Goal: Entertainment & Leisure: Browse casually

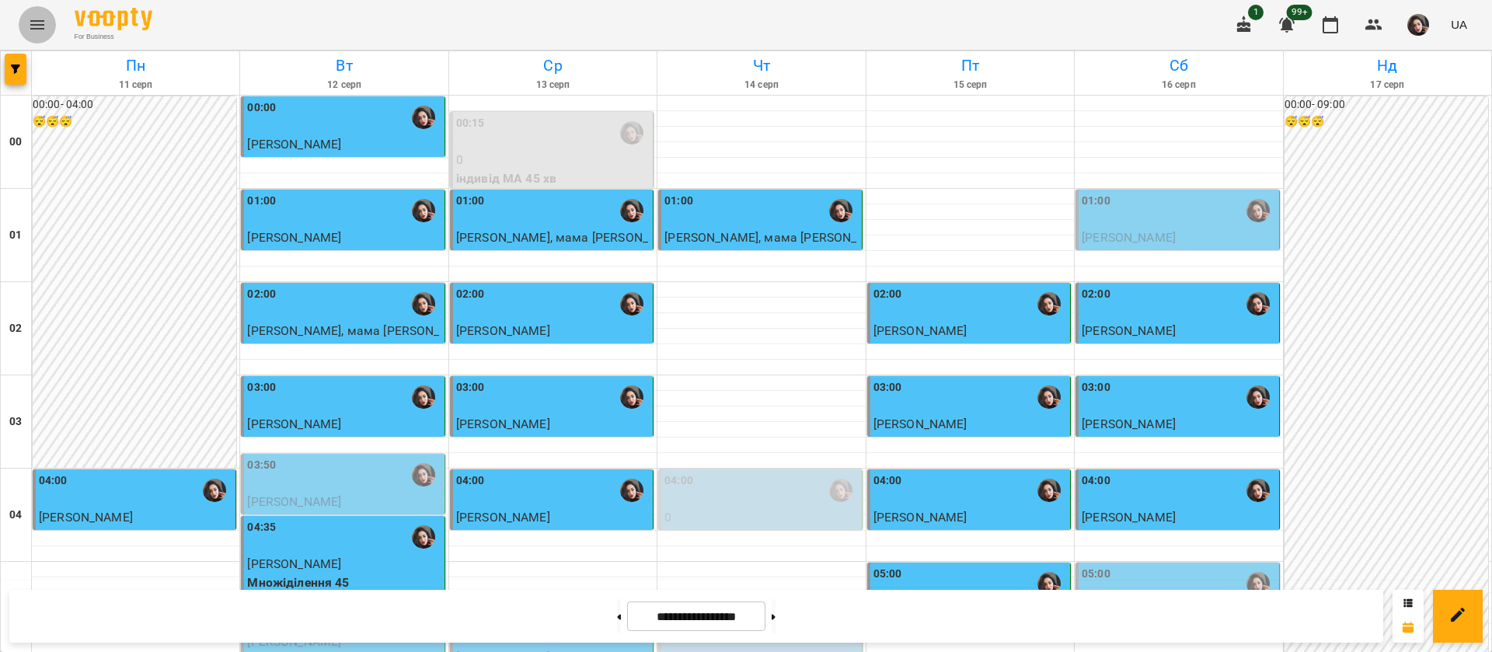
click at [36, 33] on icon "Menu" at bounding box center [37, 25] width 19 height 19
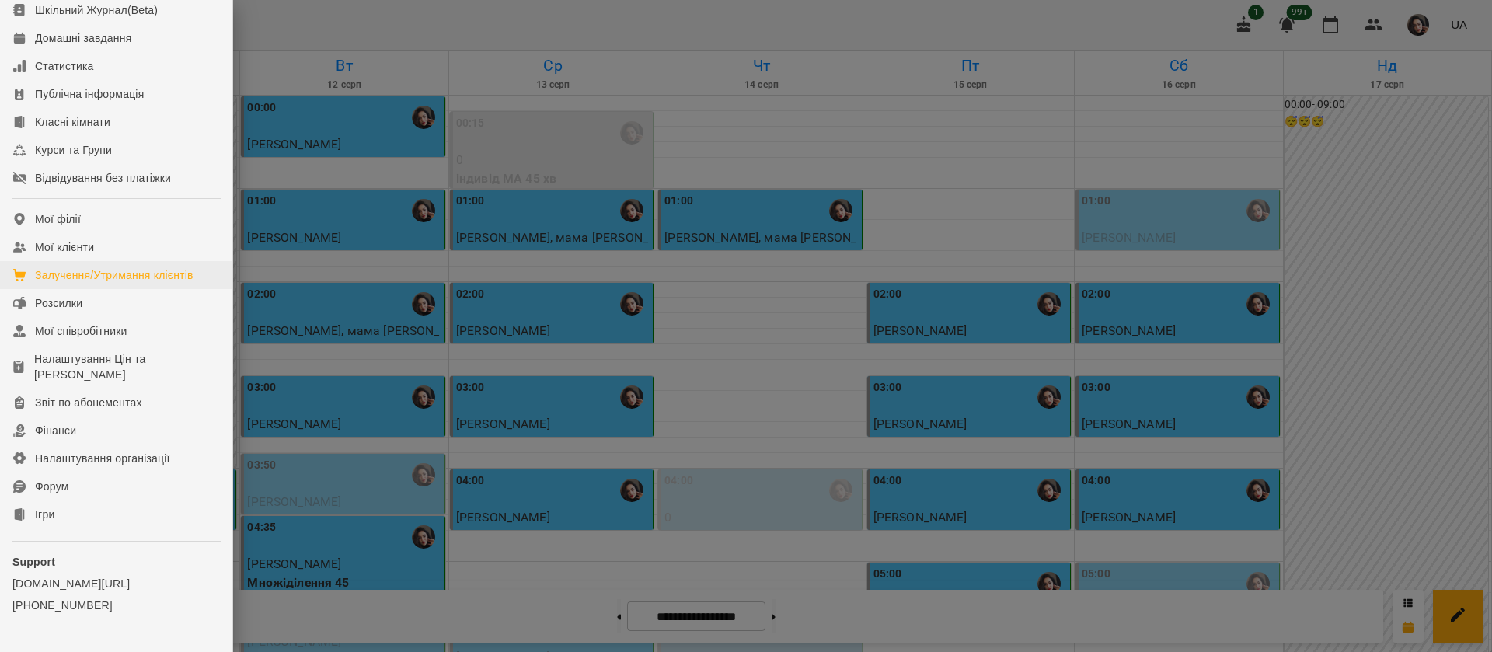
scroll to position [177, 0]
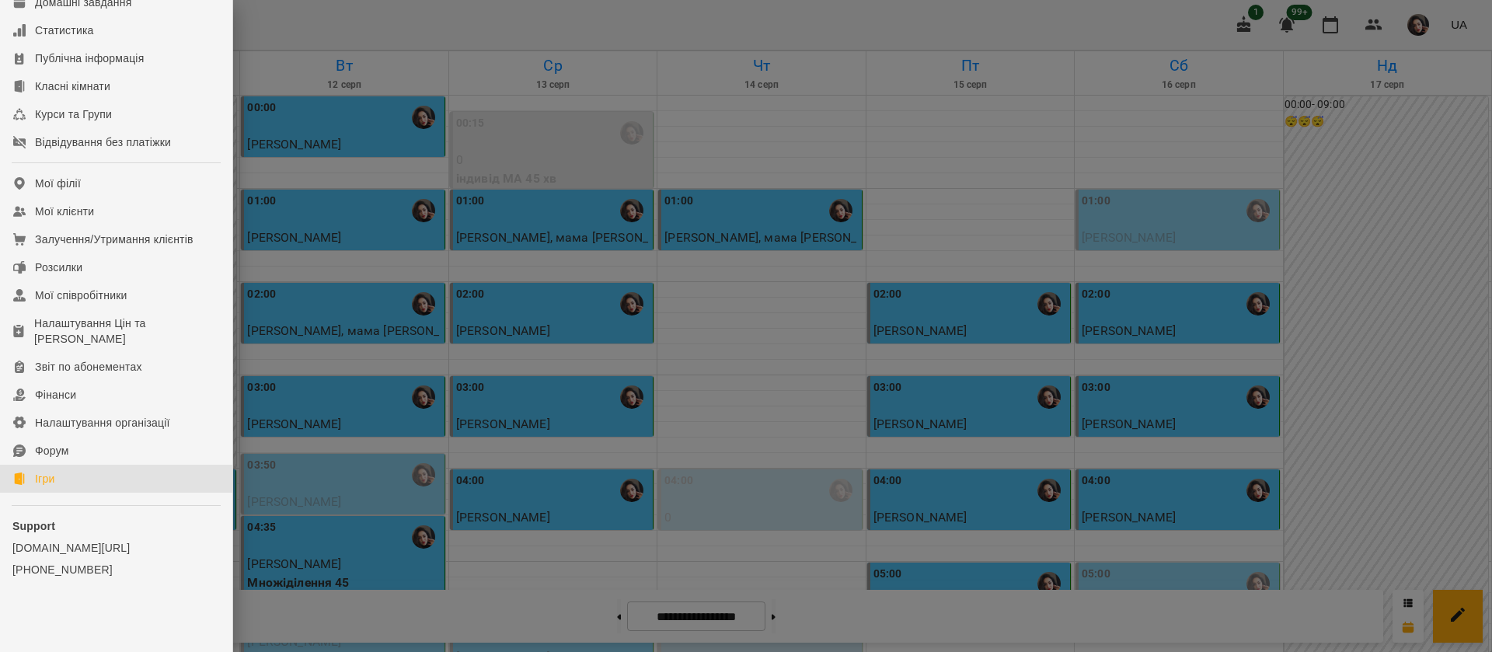
click at [56, 477] on link "Ігри" at bounding box center [116, 479] width 232 height 28
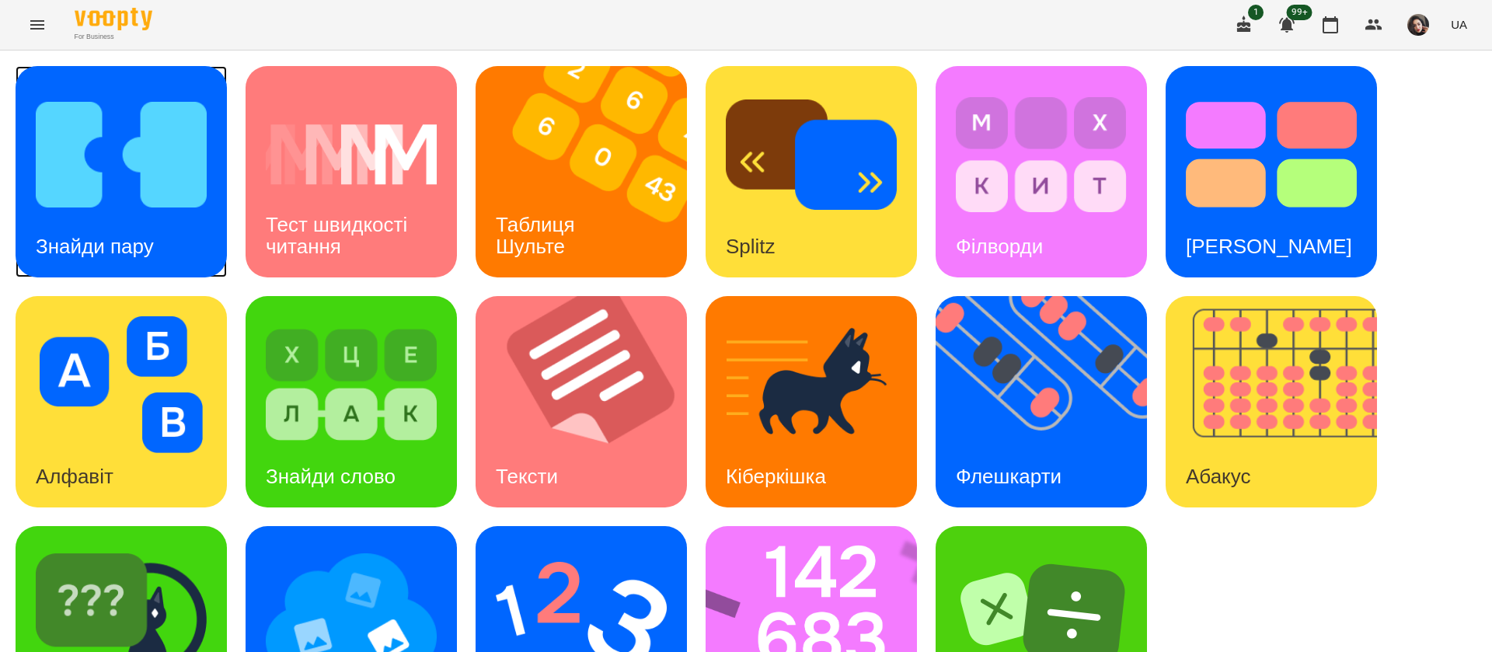
click at [151, 237] on h3 "Знайди пару" at bounding box center [95, 246] width 118 height 23
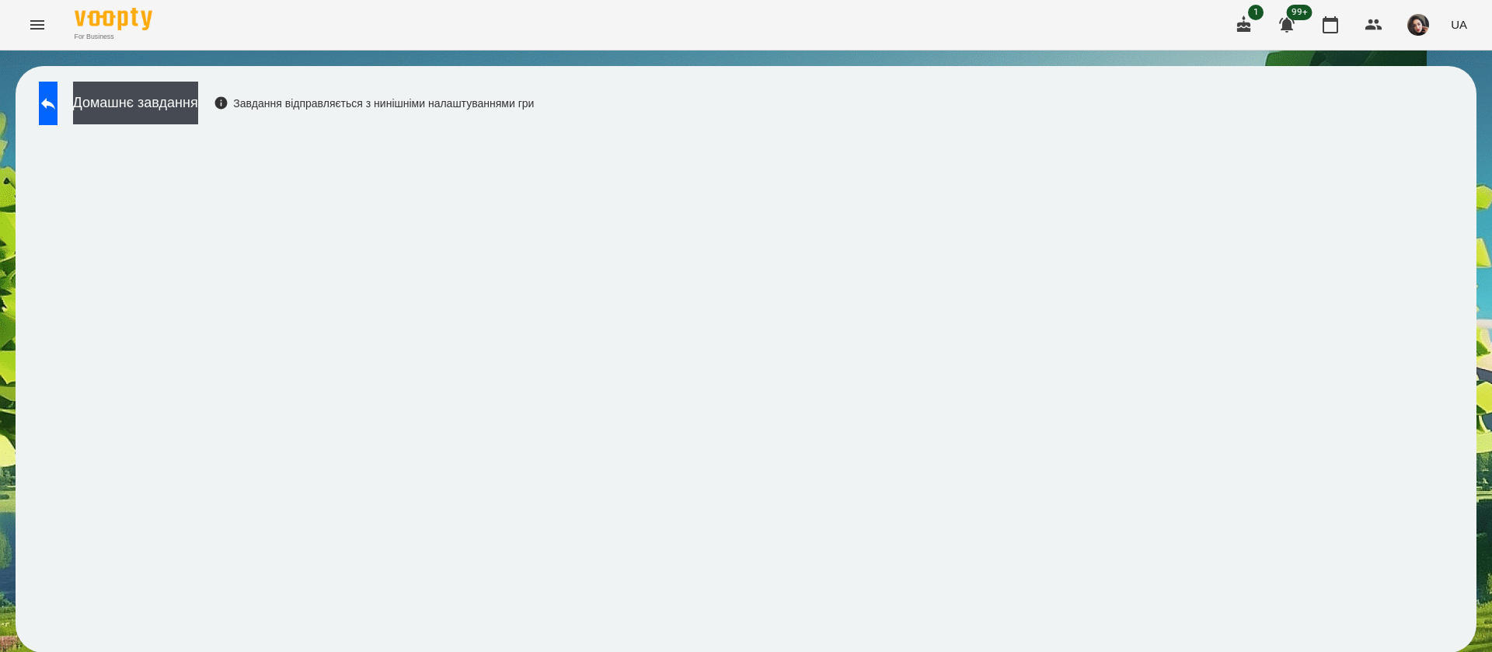
scroll to position [1, 0]
click at [57, 100] on icon at bounding box center [48, 103] width 19 height 19
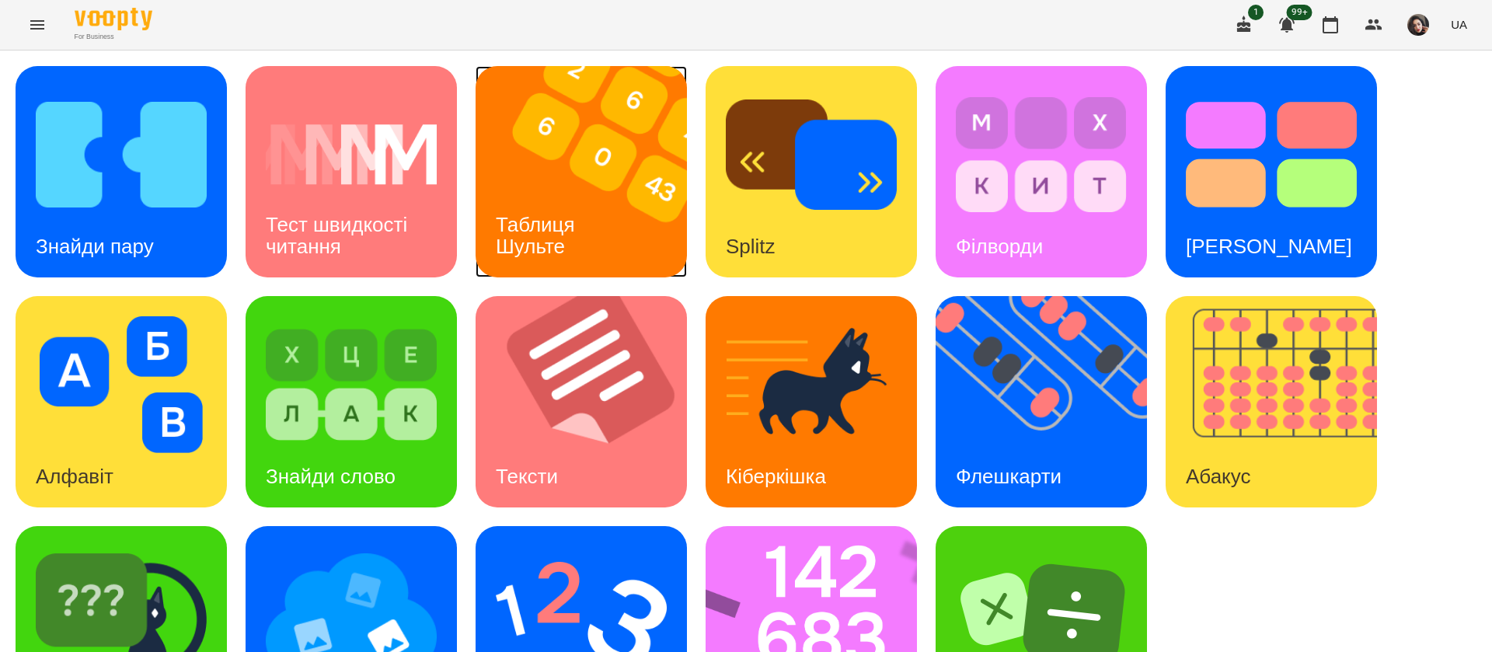
click at [608, 187] on img at bounding box center [590, 171] width 231 height 211
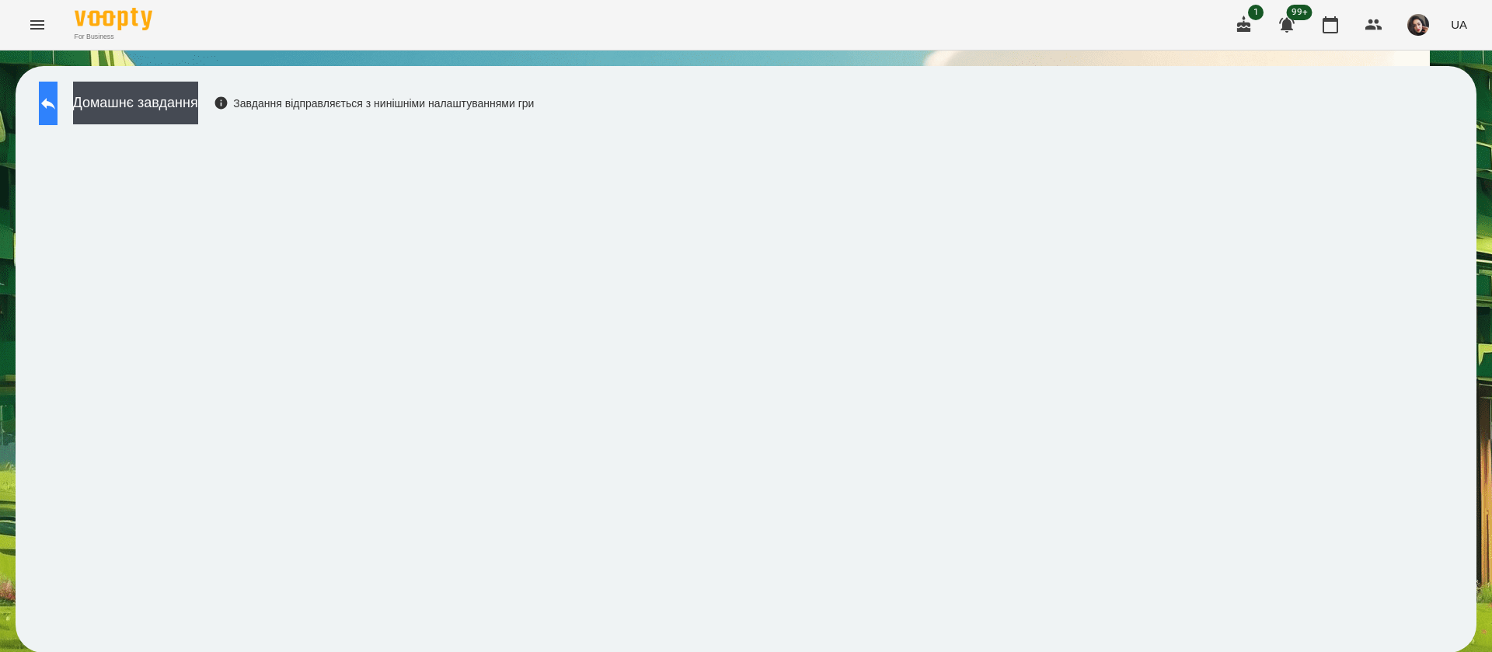
click at [57, 99] on icon at bounding box center [48, 103] width 19 height 19
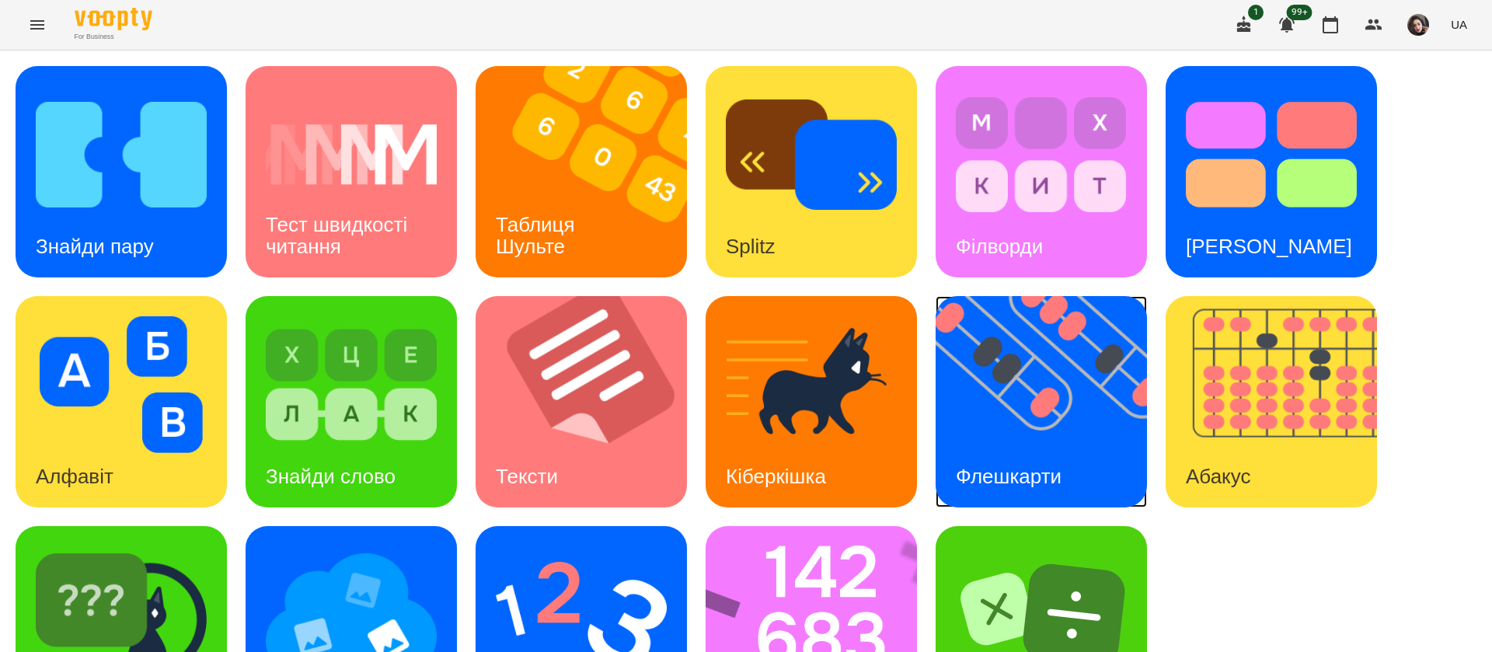
click at [1084, 418] on img at bounding box center [1050, 401] width 231 height 211
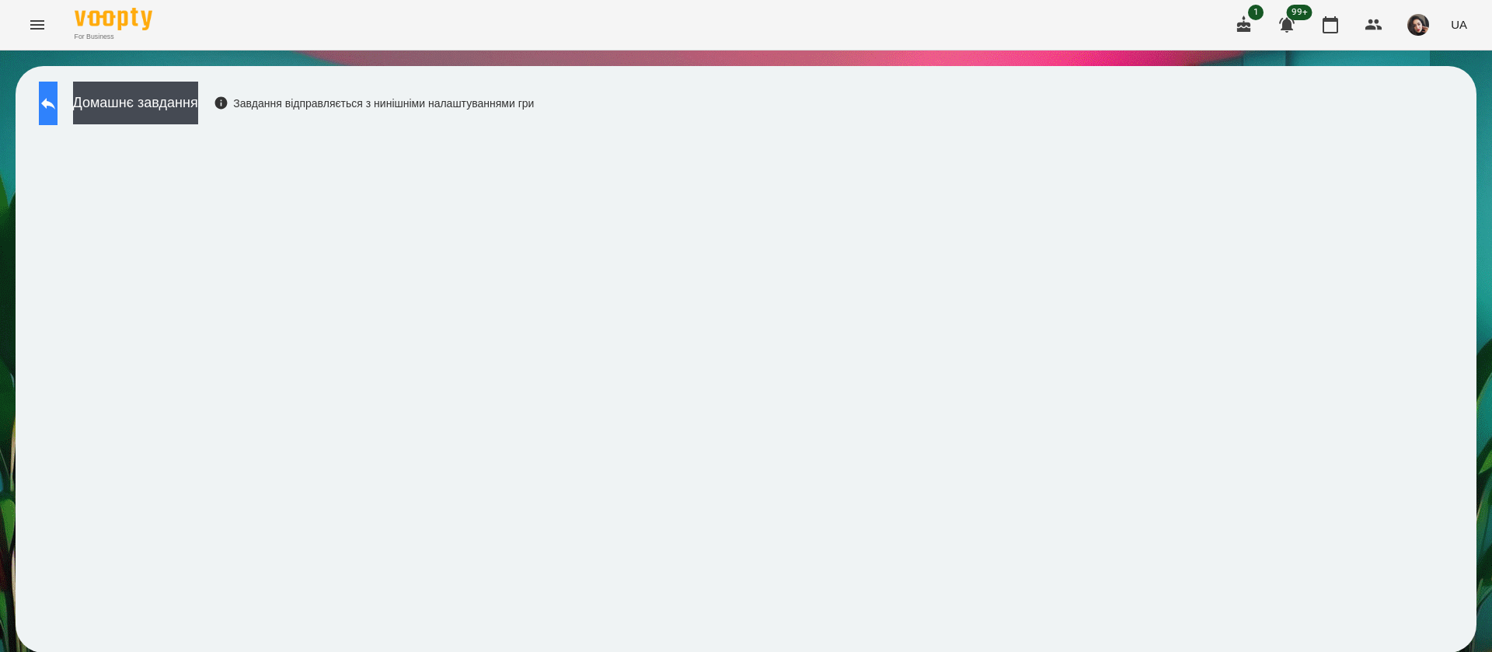
click at [57, 90] on button at bounding box center [48, 104] width 19 height 44
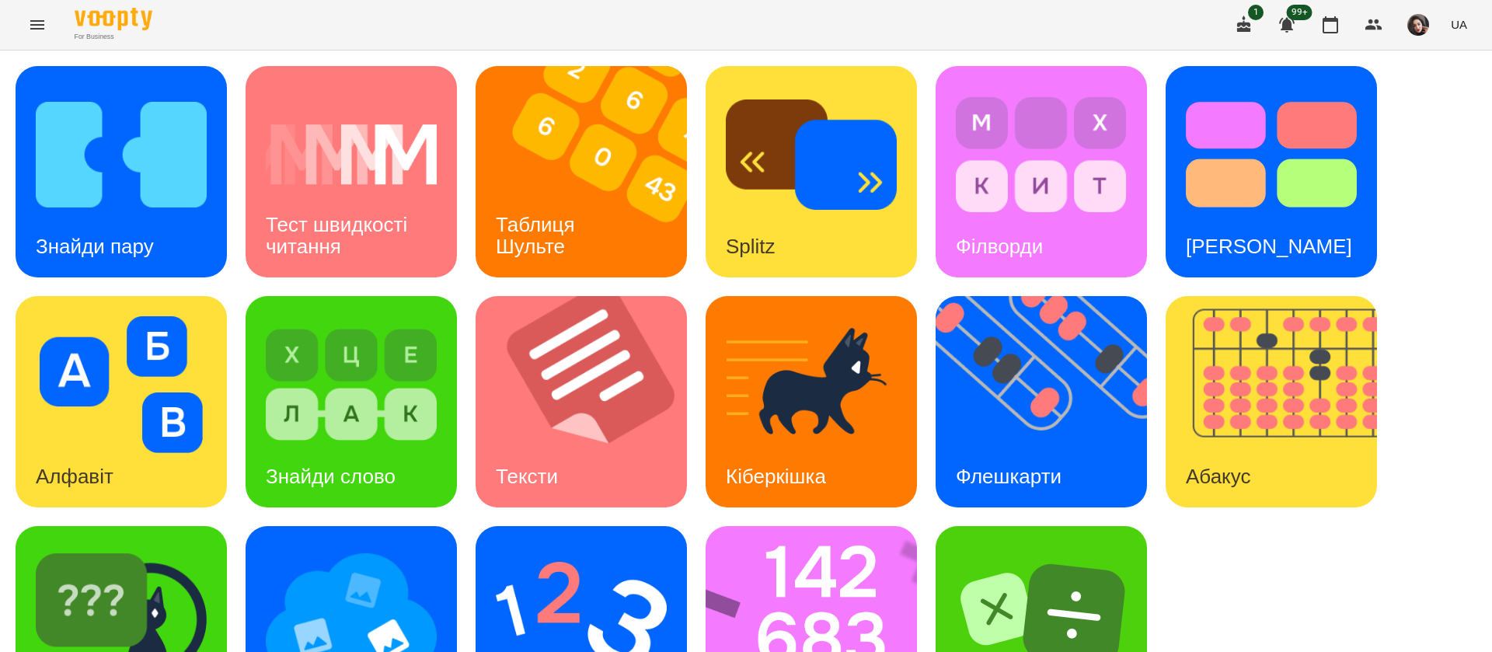
scroll to position [101, 0]
click at [759, 526] on img at bounding box center [821, 631] width 232 height 211
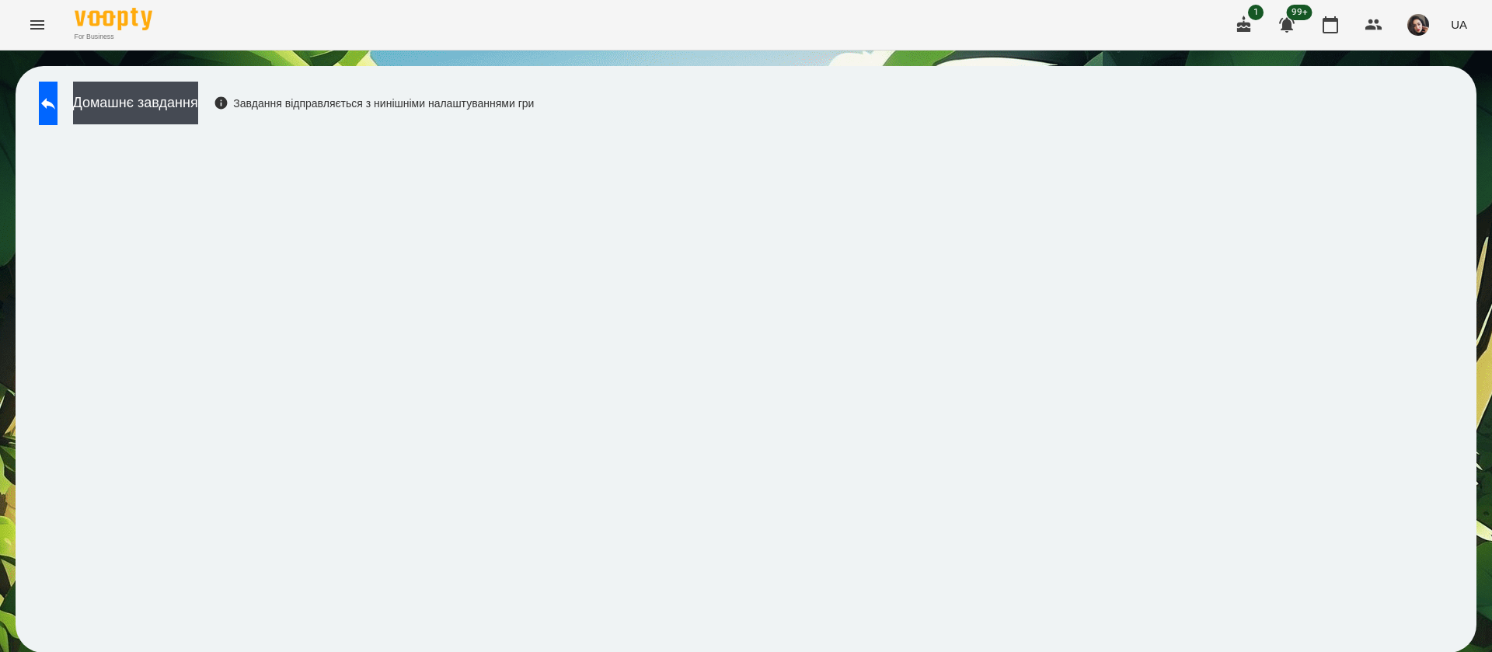
scroll to position [1, 0]
click at [57, 111] on icon at bounding box center [48, 103] width 19 height 19
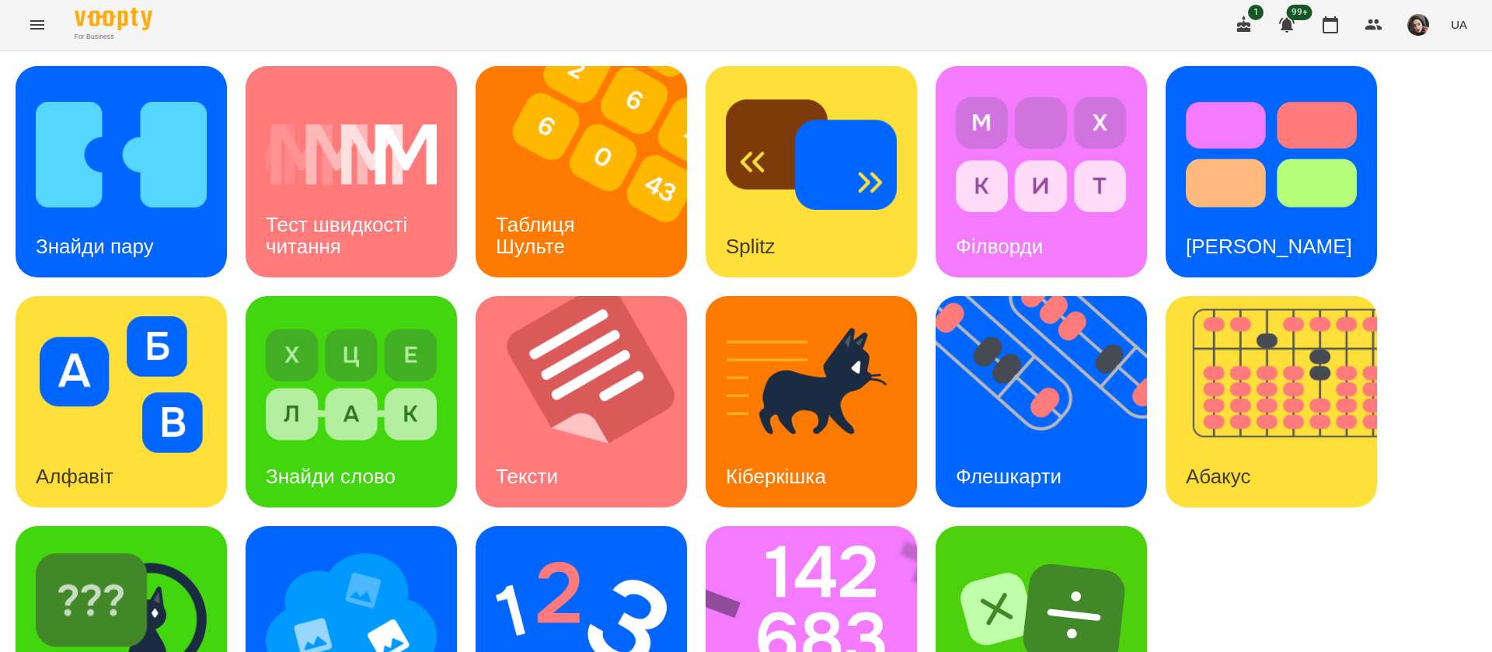
scroll to position [101, 0]
click at [622, 546] on img at bounding box center [581, 614] width 171 height 137
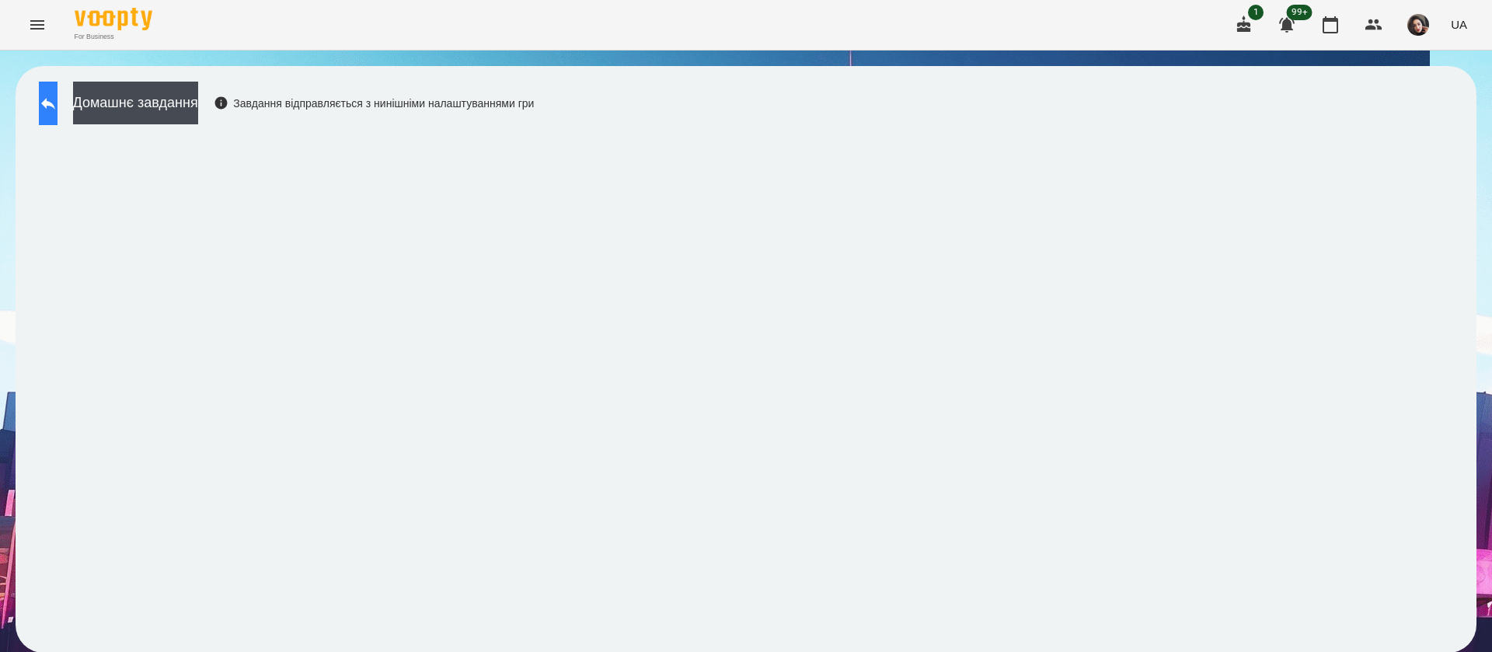
click at [57, 108] on button at bounding box center [48, 104] width 19 height 44
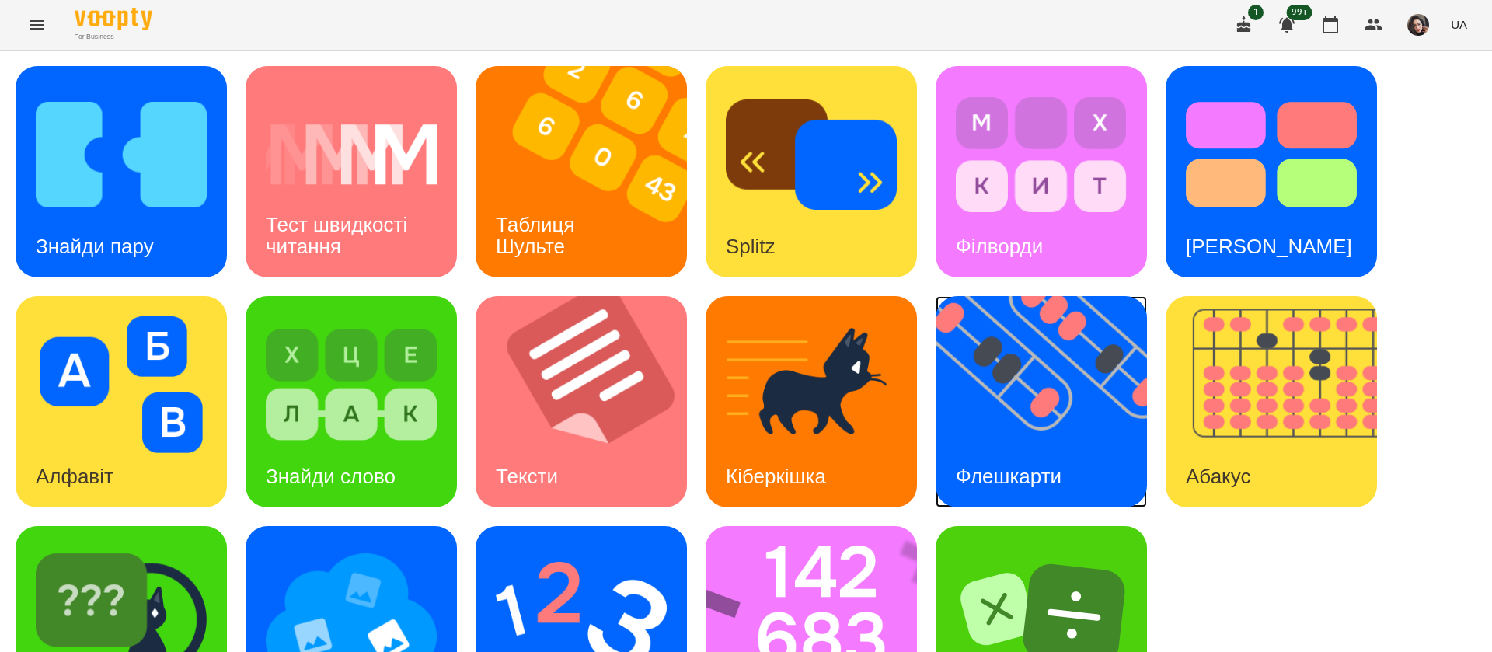
click at [993, 447] on div "Флешкарти" at bounding box center [1008, 476] width 146 height 61
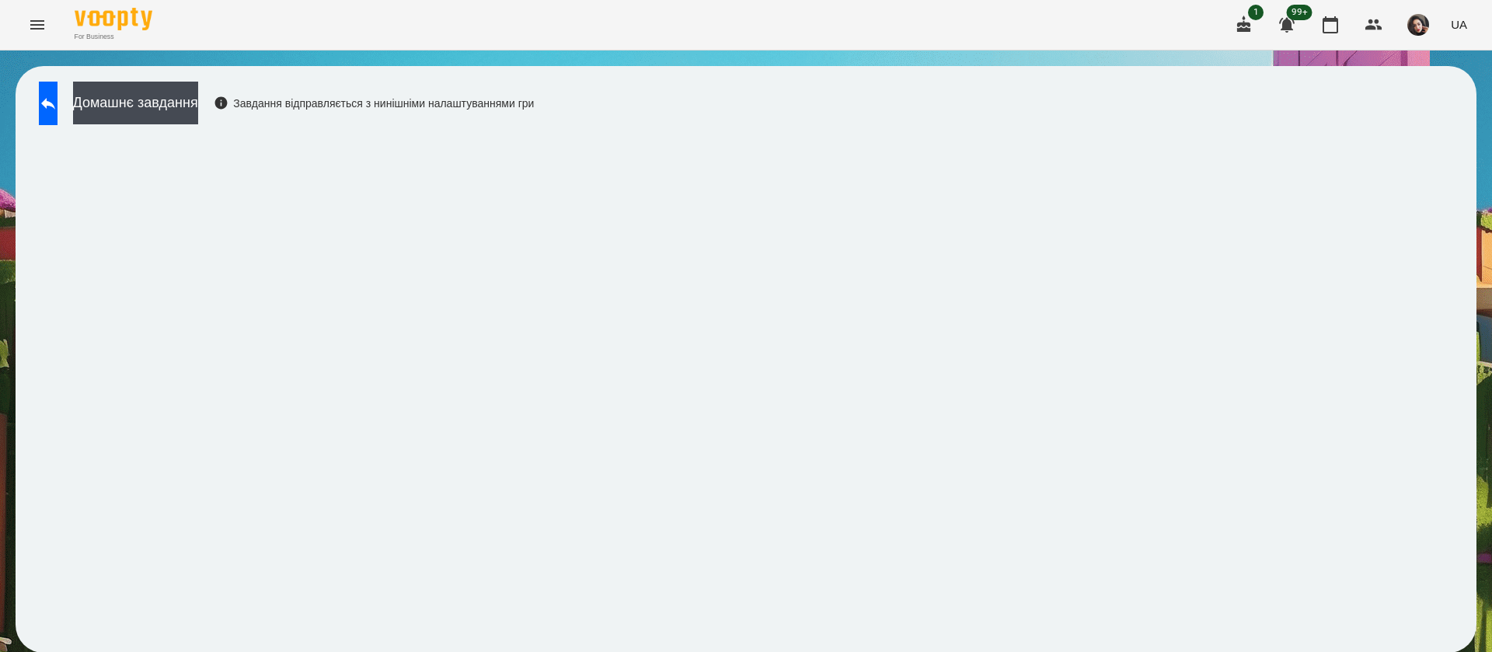
scroll to position [1, 0]
click at [51, 113] on button at bounding box center [48, 104] width 19 height 44
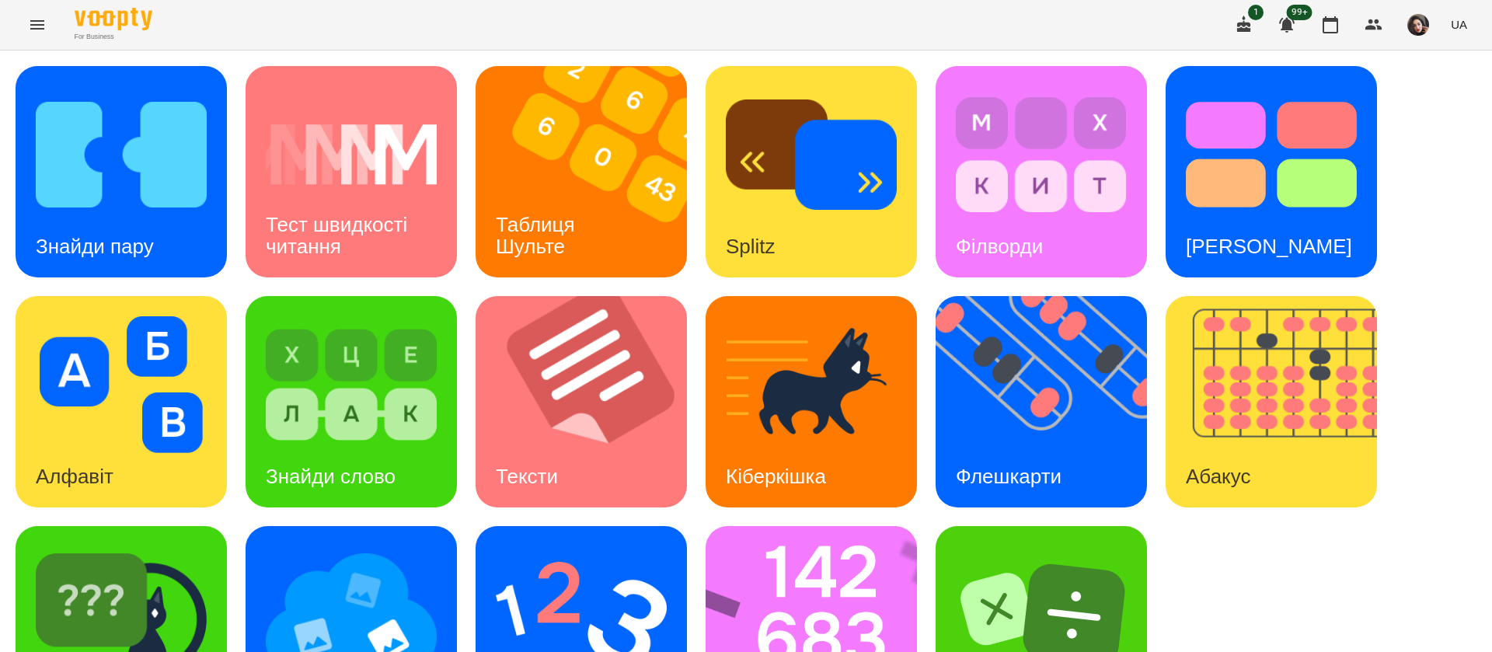
scroll to position [101, 0]
click at [772, 526] on img at bounding box center [821, 631] width 232 height 211
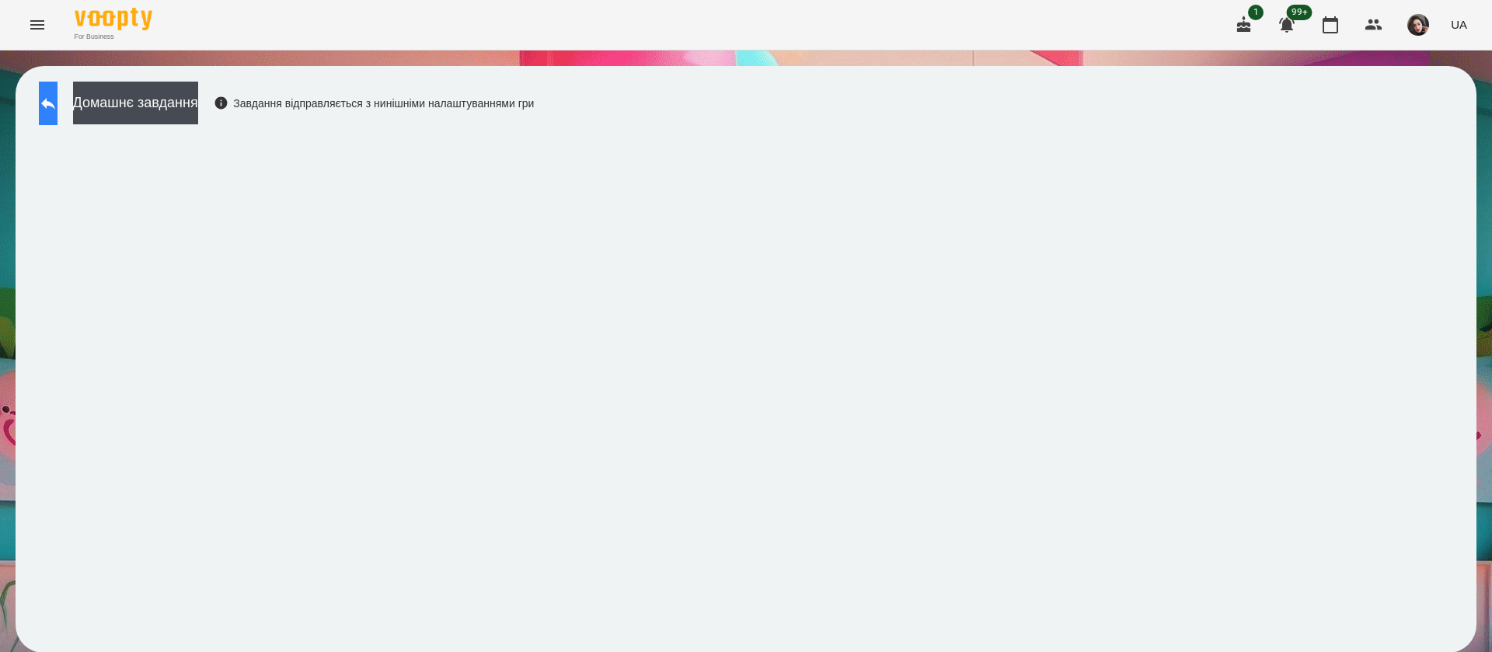
click at [57, 95] on icon at bounding box center [48, 103] width 19 height 19
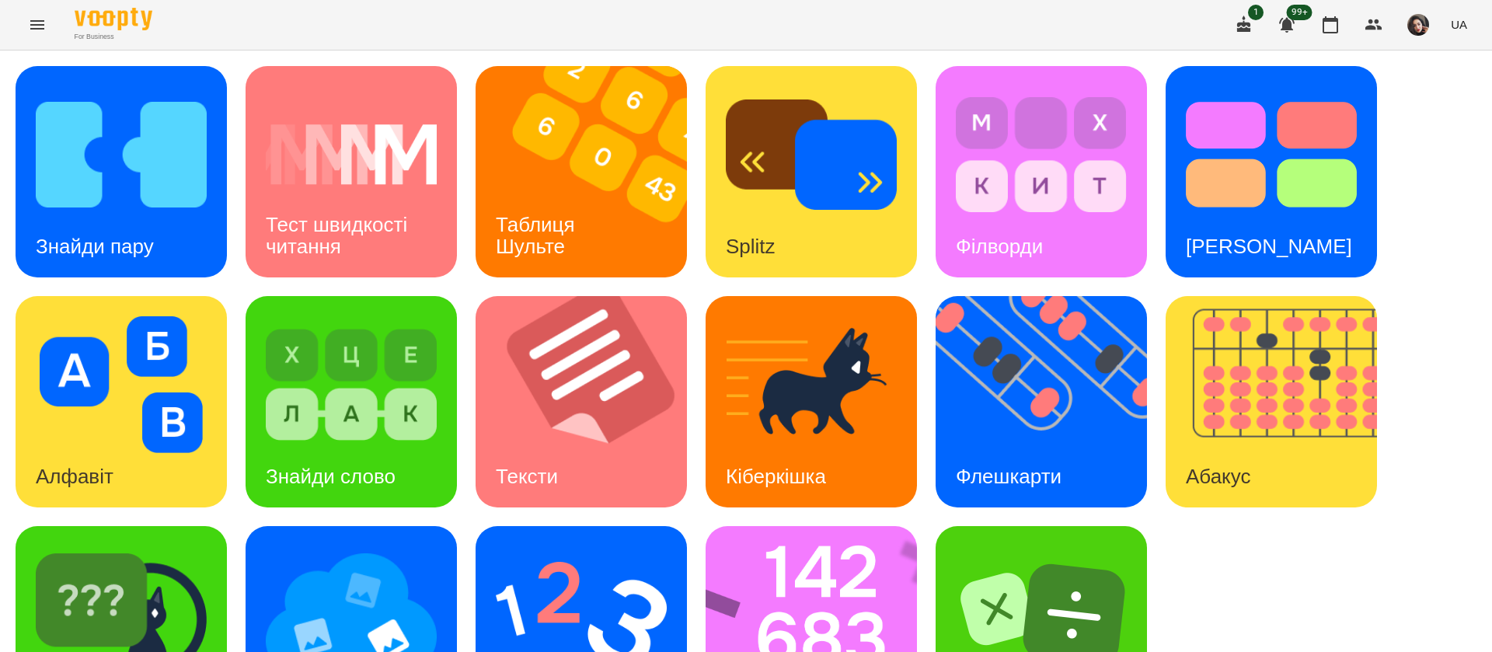
scroll to position [101, 0]
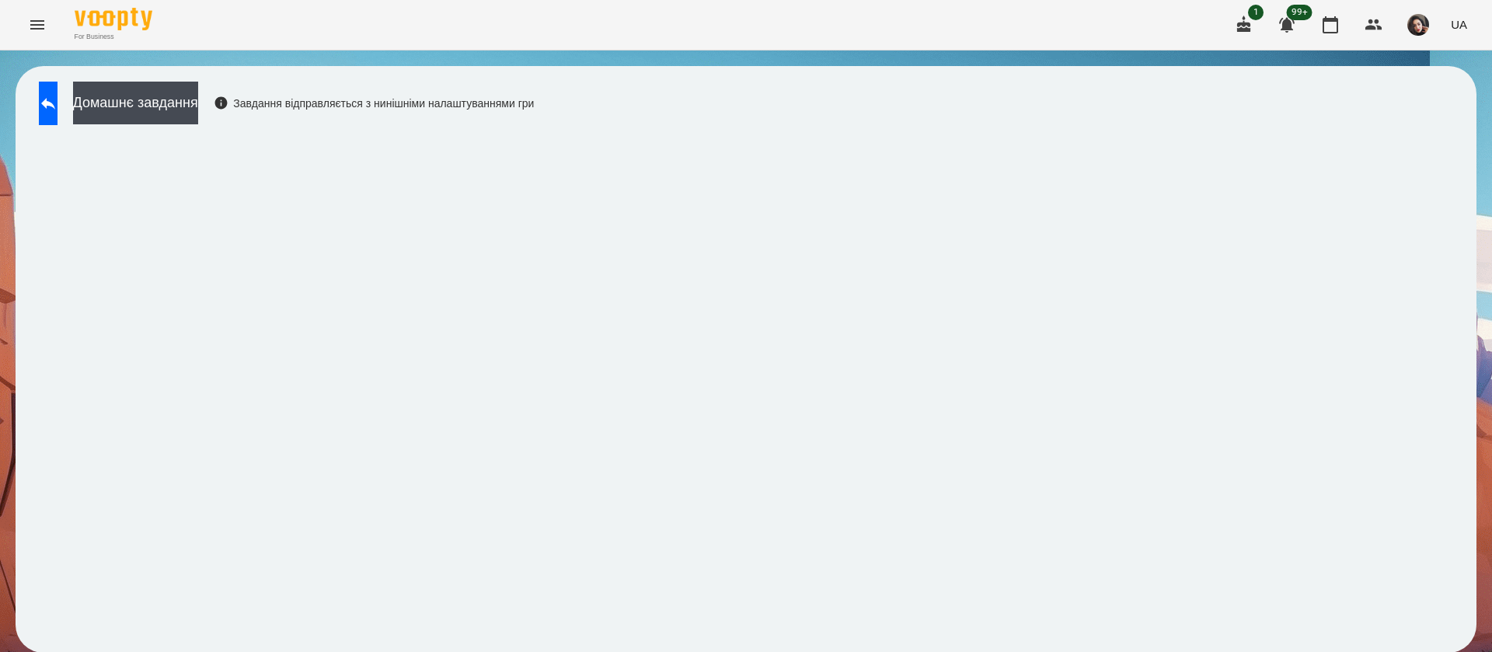
click at [64, 76] on div "Домашнє завдання Завдання відправляється з нинішніми налаштуваннями гри" at bounding box center [746, 359] width 1461 height 587
click at [55, 103] on icon at bounding box center [48, 104] width 14 height 12
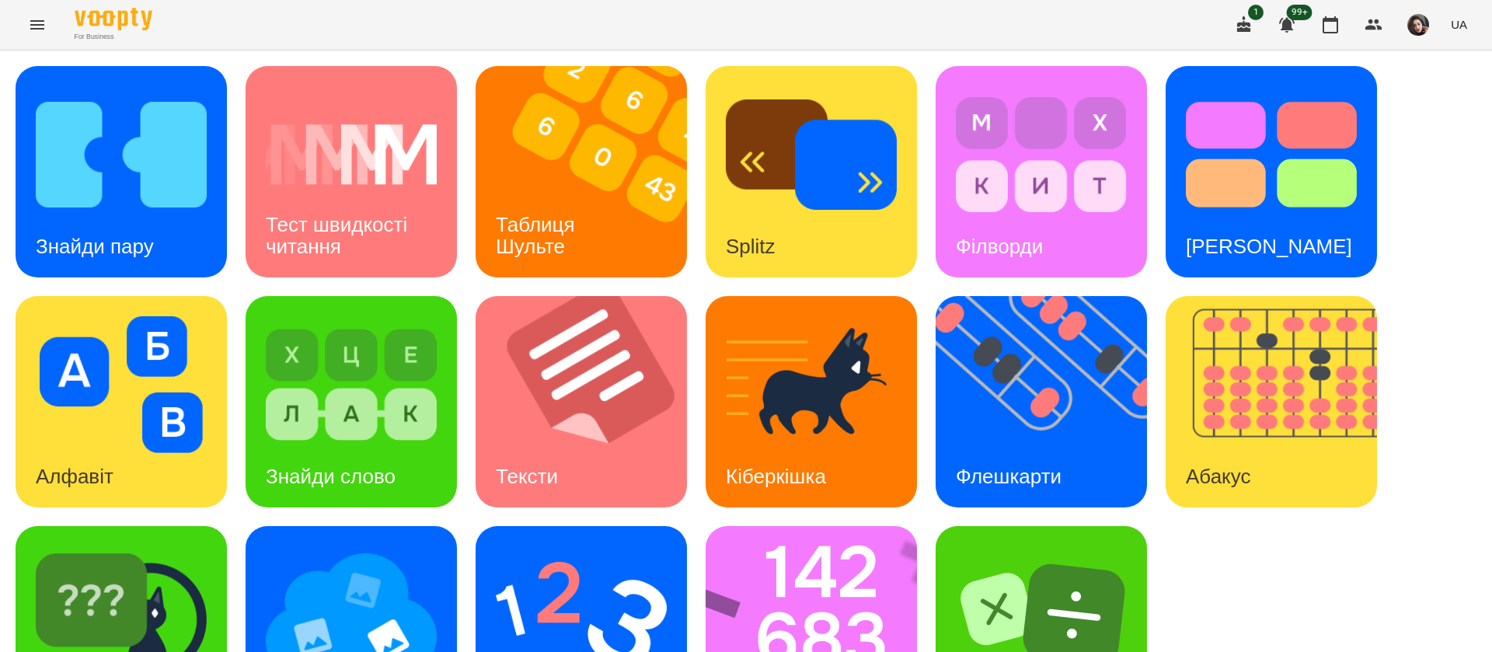
scroll to position [101, 0]
click at [200, 549] on img at bounding box center [121, 614] width 171 height 137
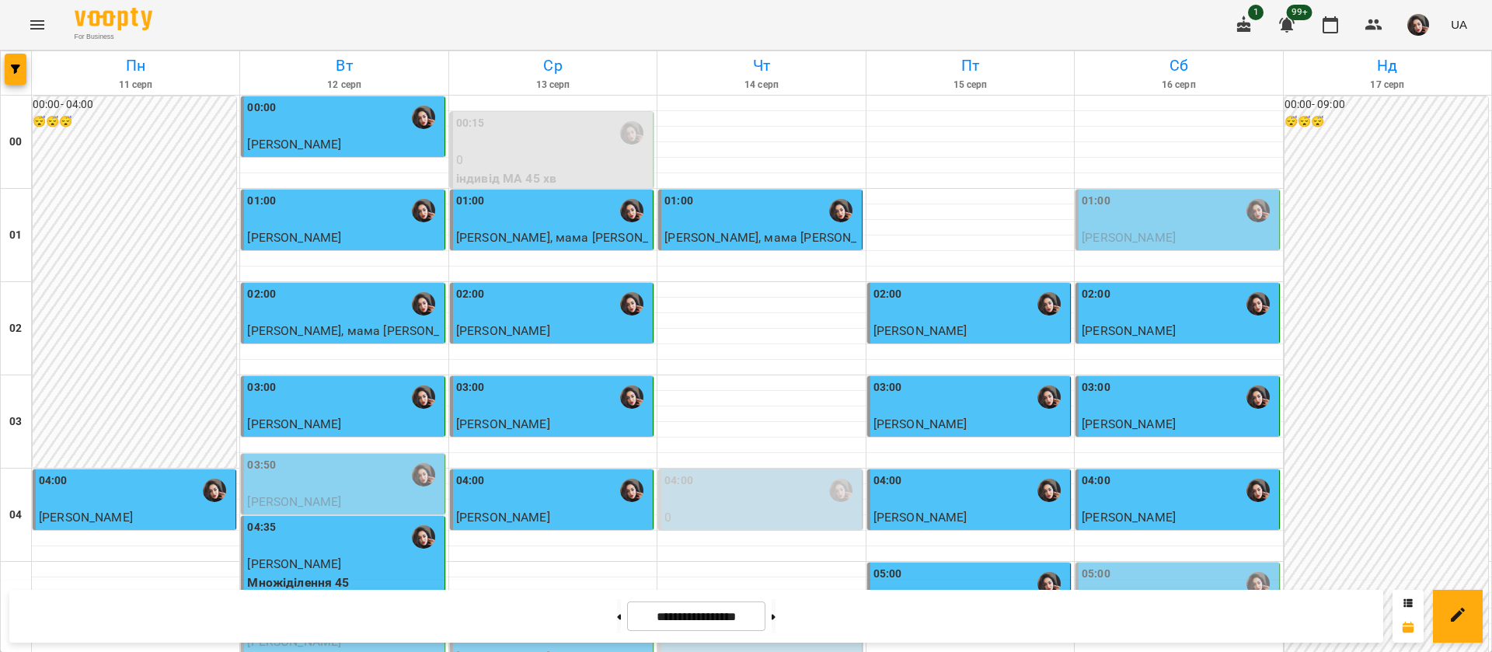
scroll to position [586, 0]
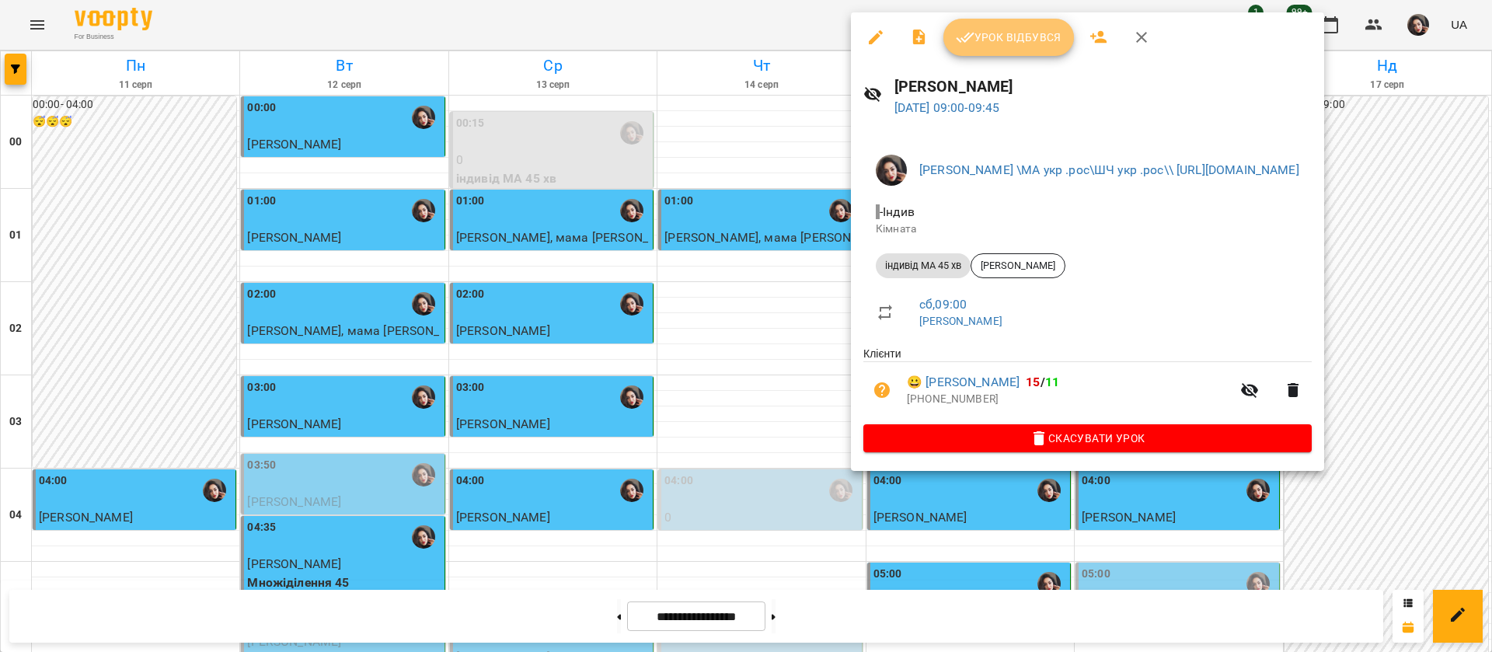
click at [1003, 38] on span "Урок відбувся" at bounding box center [1009, 37] width 106 height 19
